Goal: Transaction & Acquisition: Purchase product/service

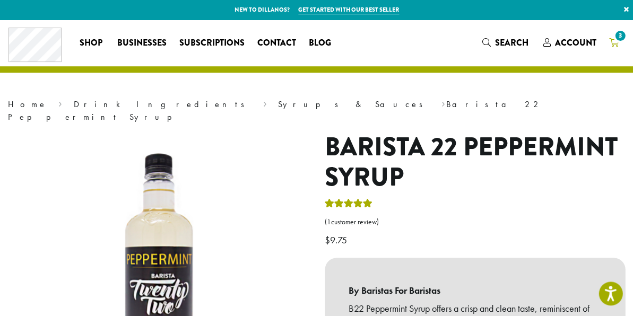
click at [612, 40] on icon "3" at bounding box center [614, 42] width 10 height 8
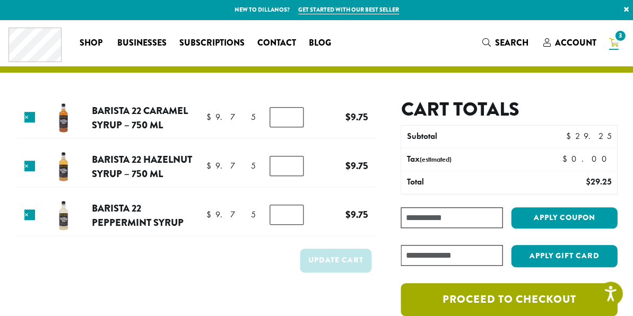
click at [457, 293] on link "Proceed to checkout" at bounding box center [509, 299] width 217 height 33
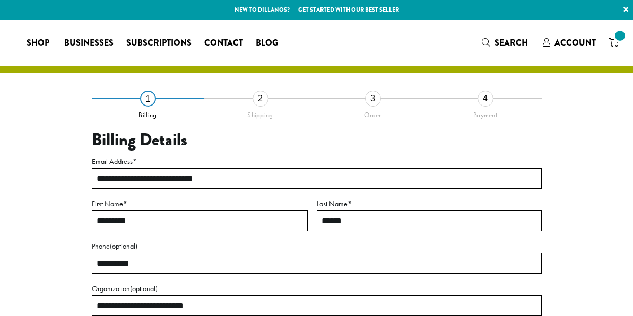
select select "**"
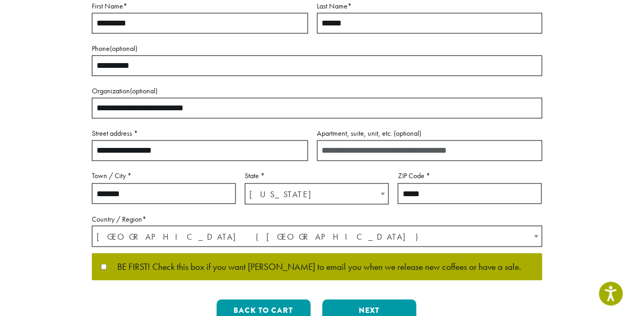
scroll to position [215, 0]
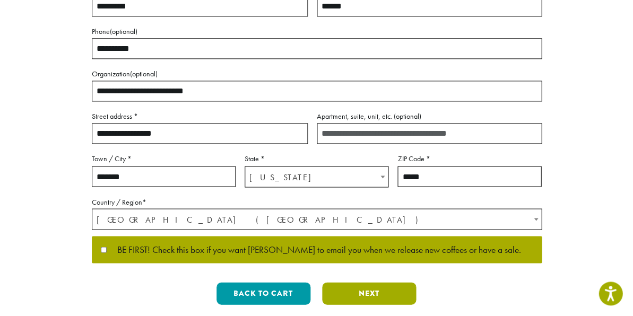
click at [332, 286] on button "Next" at bounding box center [369, 293] width 94 height 22
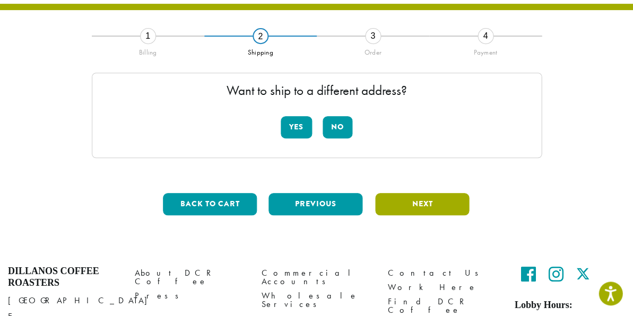
scroll to position [61, 0]
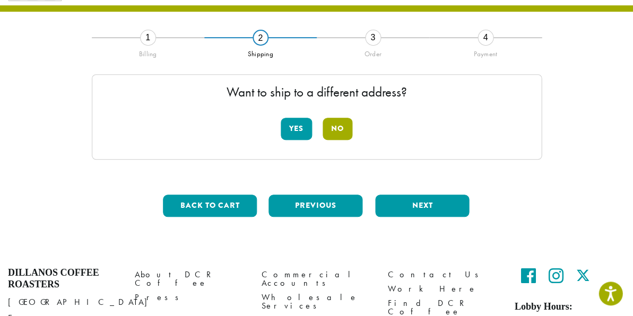
click at [339, 136] on button "No" at bounding box center [338, 129] width 30 height 22
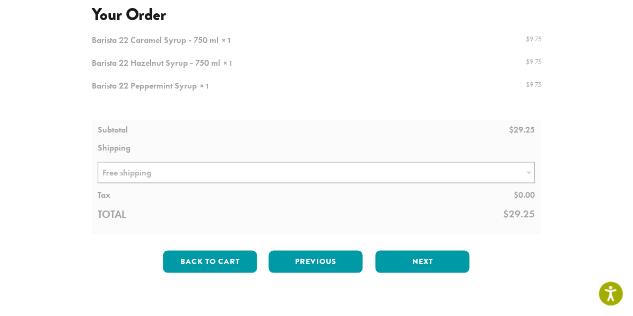
scroll to position [136, 0]
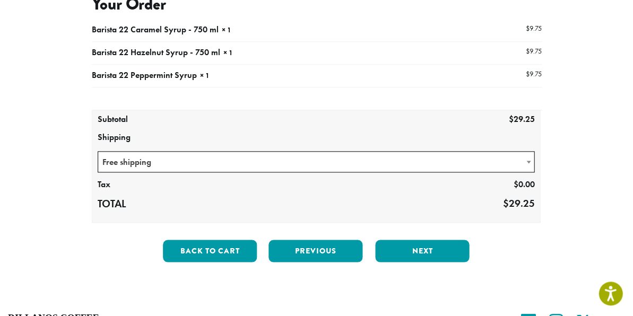
click at [313, 168] on body "Accessibility Screen-Reader Guide, Feedback, and Issue Reporting | New window N…" at bounding box center [316, 168] width 633 height 609
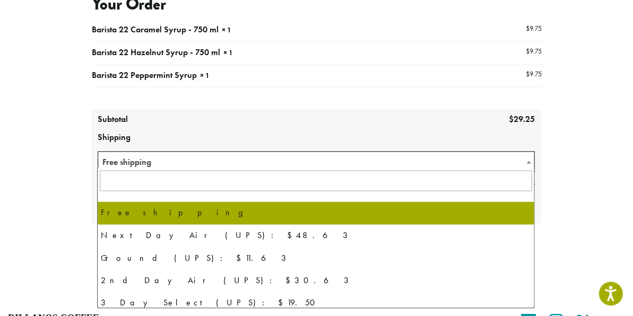
click at [313, 168] on span at bounding box center [316, 184] width 436 height 33
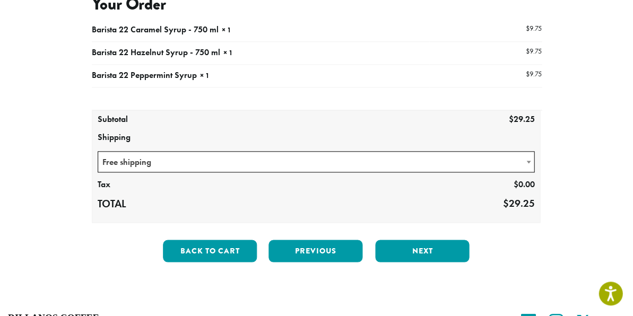
click at [382, 265] on div "Back to cart Previous Next" at bounding box center [317, 255] width 450 height 31
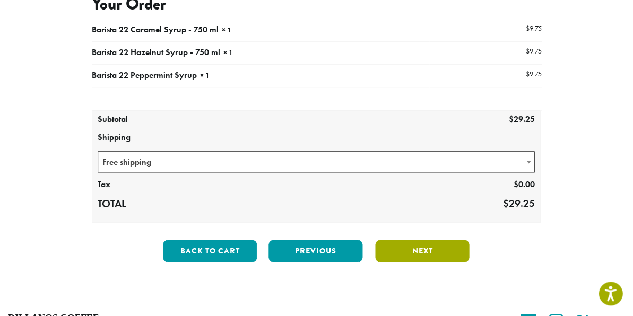
click at [385, 254] on button "Next" at bounding box center [422, 251] width 94 height 22
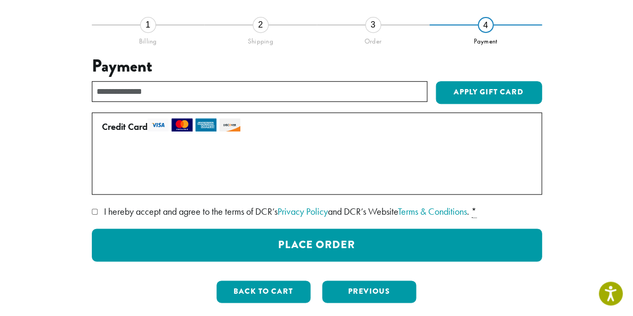
scroll to position [75, 0]
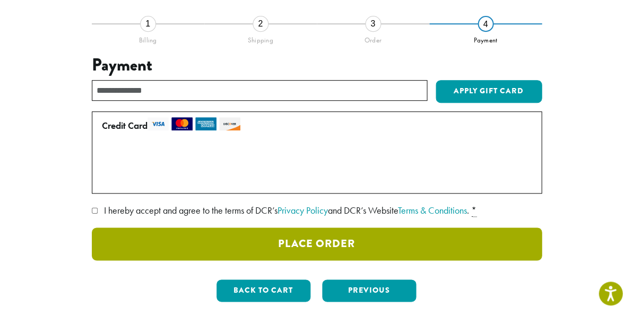
click at [141, 247] on button "Place Order" at bounding box center [317, 244] width 450 height 33
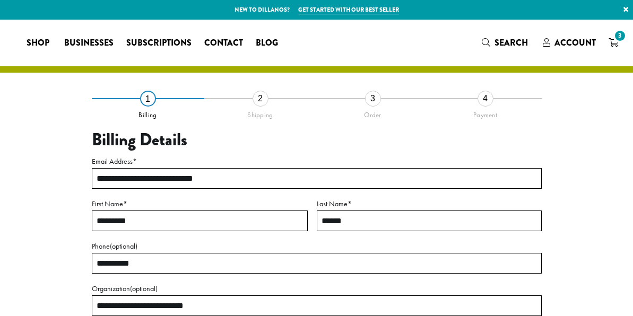
select select "**"
